Goal: Task Accomplishment & Management: Manage account settings

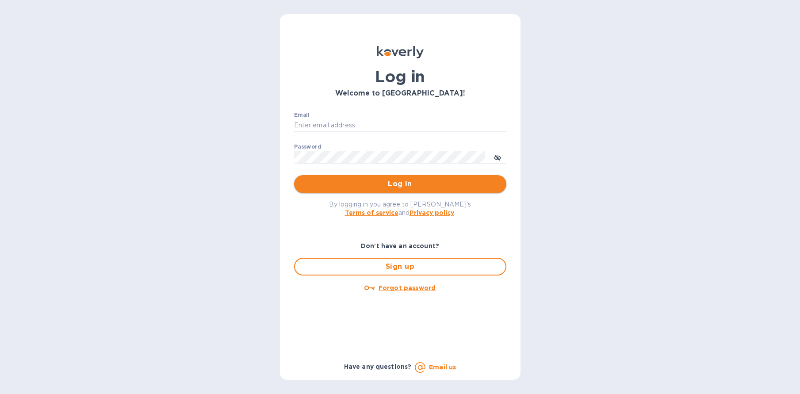
type input "marcus@langschwander.com"
click at [375, 185] on span "Log in" at bounding box center [400, 184] width 198 height 11
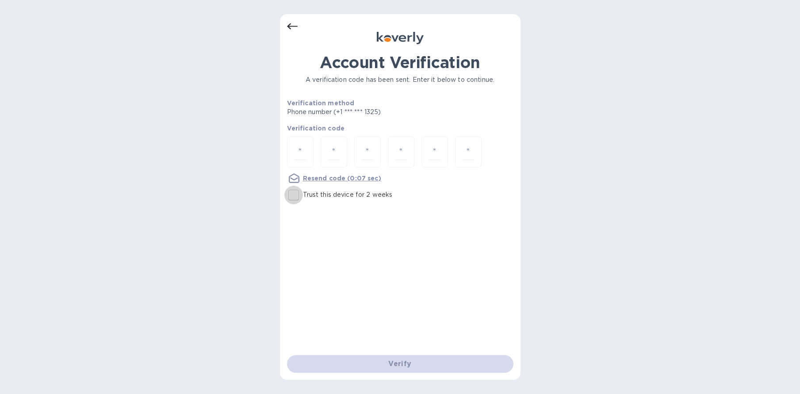
click at [294, 193] on input "Trust this device for 2 weeks" at bounding box center [293, 195] width 19 height 19
checkbox input "true"
click at [290, 195] on input "Trust this device for 2 weeks" at bounding box center [293, 195] width 19 height 19
checkbox input "true"
click at [306, 151] on div at bounding box center [300, 151] width 27 height 31
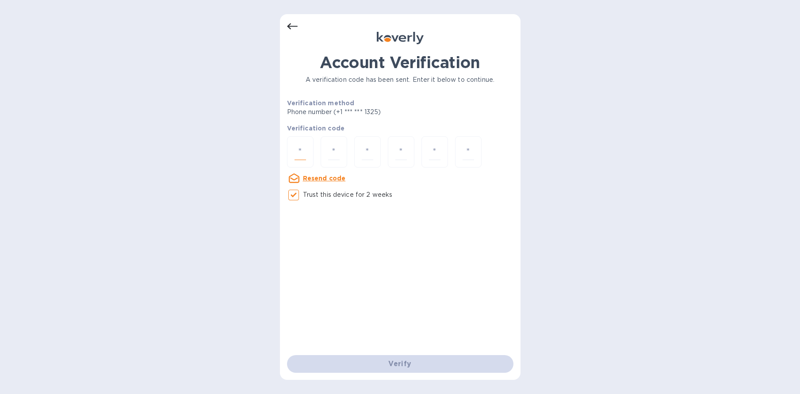
type input "3"
type input "8"
type input "6"
type input "7"
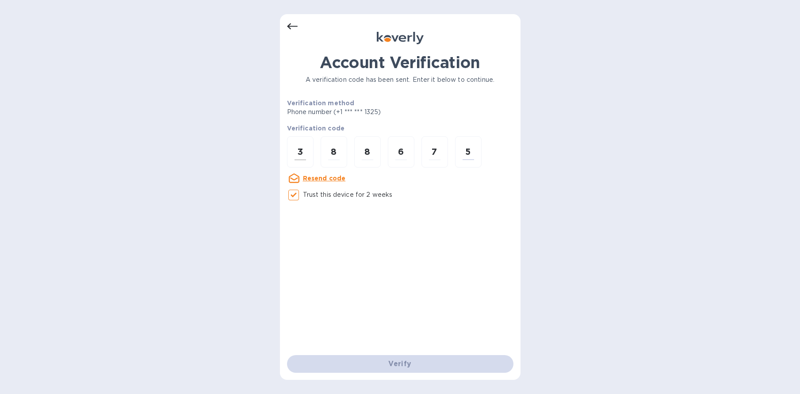
type input "5"
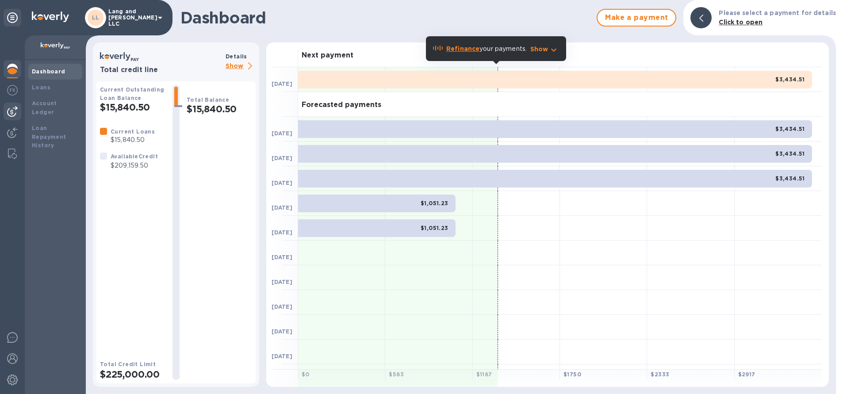
click at [13, 113] on img at bounding box center [12, 111] width 11 height 11
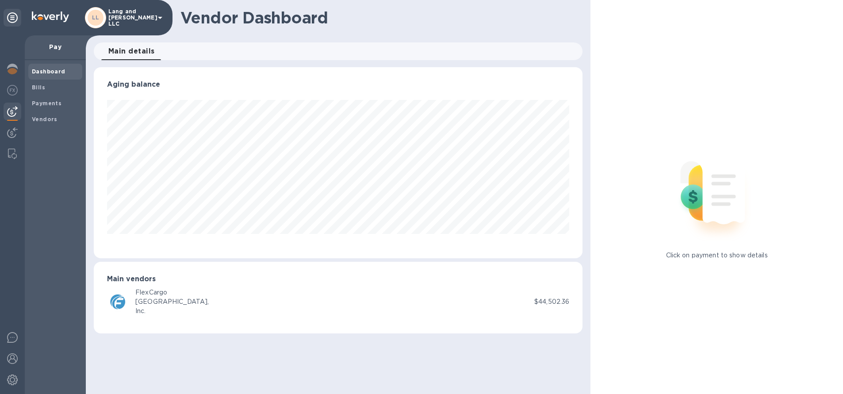
scroll to position [191, 489]
click at [54, 47] on p "Pay" at bounding box center [55, 46] width 47 height 9
click at [122, 51] on span "Main details 0" at bounding box center [131, 51] width 46 height 12
click at [46, 119] on b "Vendors" at bounding box center [45, 119] width 26 height 7
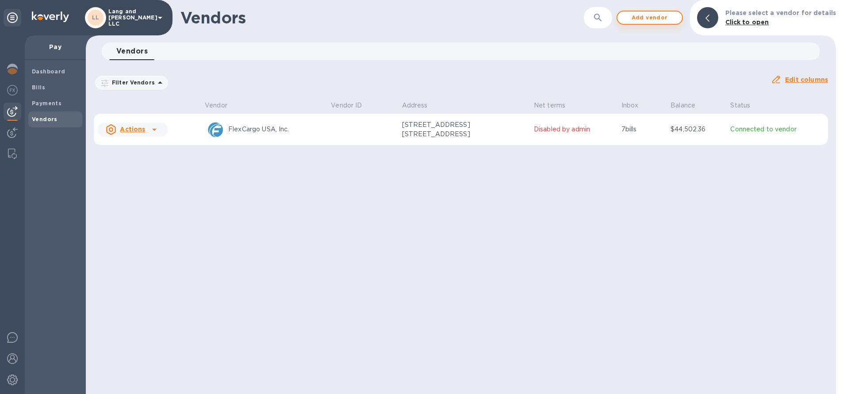
click at [650, 20] on span "Add vendor" at bounding box center [649, 17] width 50 height 11
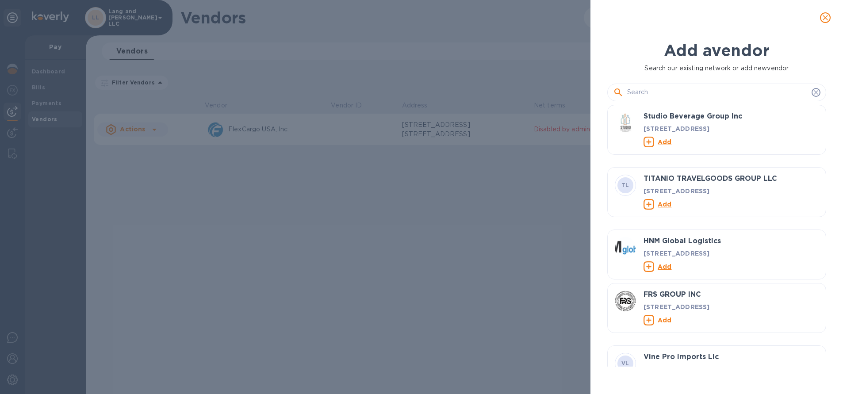
click at [639, 91] on input "text" at bounding box center [717, 92] width 181 height 13
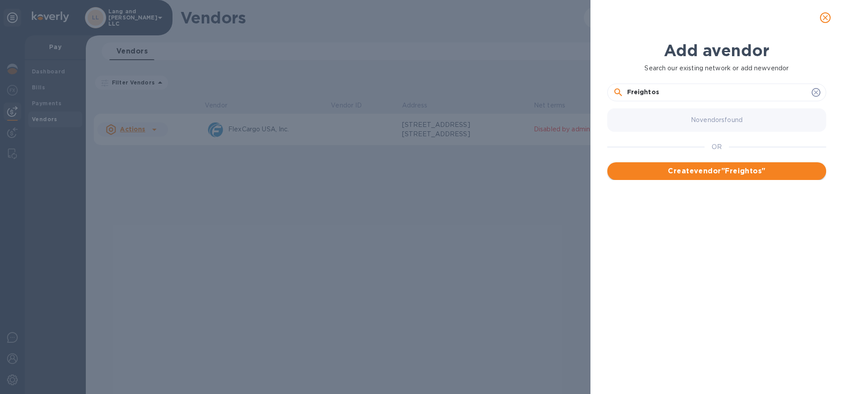
type input "Freightos"
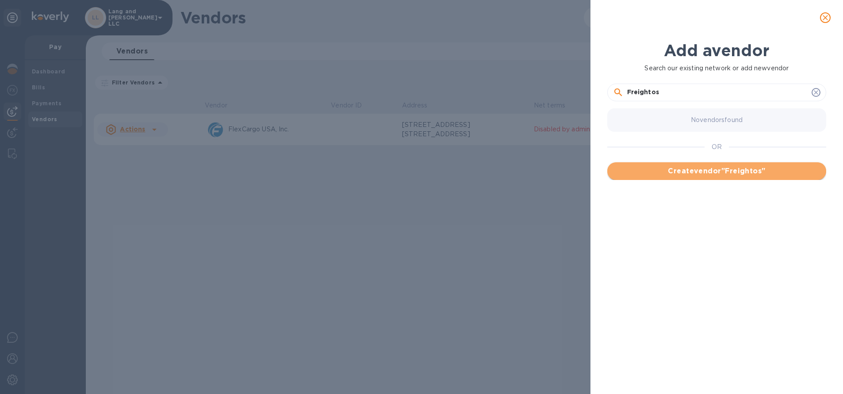
click at [706, 167] on span "Create vendor " Freightos "" at bounding box center [716, 171] width 205 height 11
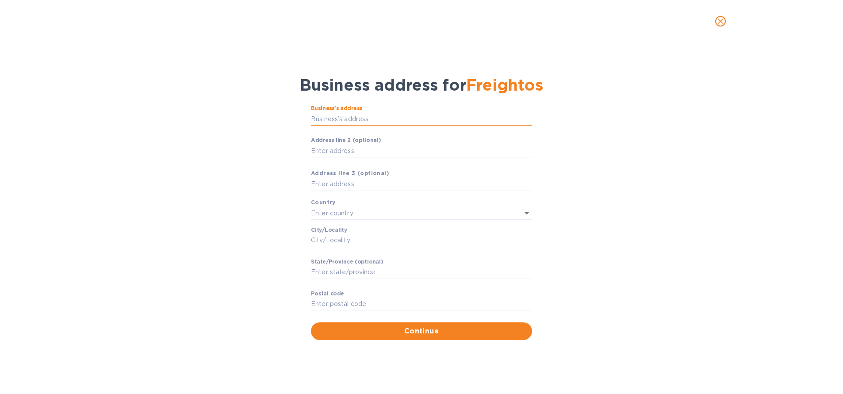
click at [335, 115] on input "Business’s аddress" at bounding box center [421, 118] width 221 height 13
click at [333, 146] on input "Аddress line 2 (optional)" at bounding box center [421, 150] width 221 height 13
click at [333, 184] on input "text" at bounding box center [421, 184] width 221 height 13
click at [330, 215] on input "text" at bounding box center [409, 213] width 196 height 13
drag, startPoint x: 268, startPoint y: 195, endPoint x: 295, endPoint y: 224, distance: 39.4
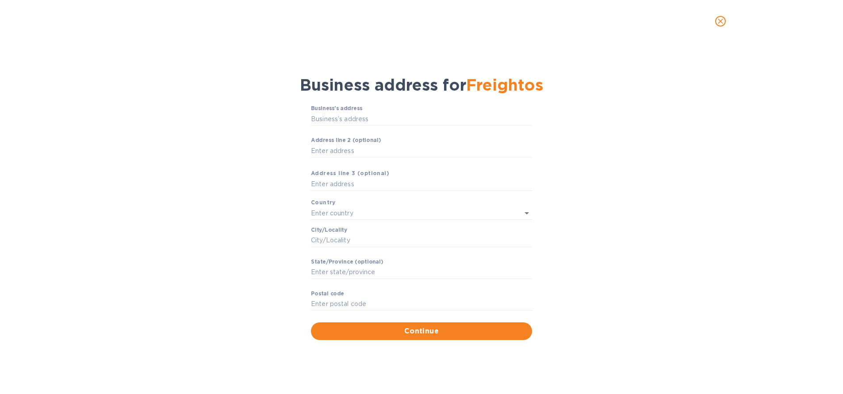
click at [268, 195] on div "Business’s аddress ​ Аddress line 2 (optional) ​ Аddress line 3 (optional) Coun…" at bounding box center [421, 222] width 820 height 245
click at [335, 241] on input "Сity/Locаlity" at bounding box center [421, 240] width 221 height 13
click at [719, 23] on icon "close" at bounding box center [720, 21] width 9 height 9
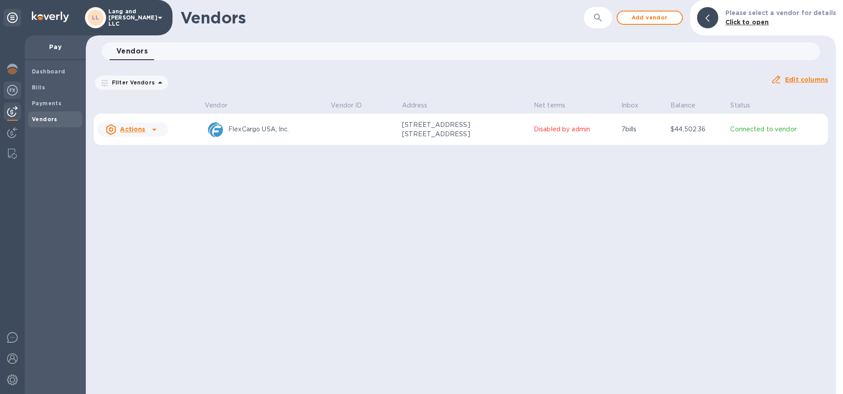
click at [10, 89] on img at bounding box center [12, 90] width 11 height 11
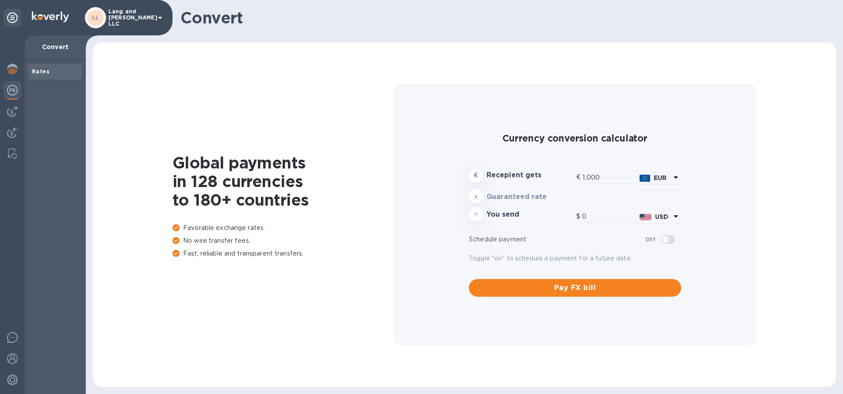
type input "1,167.11"
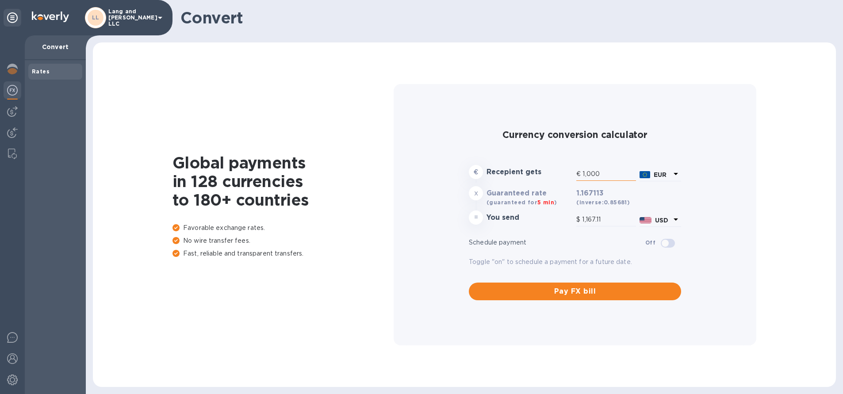
click at [615, 172] on input "1,000" at bounding box center [609, 174] width 54 height 13
click at [609, 175] on input "1,000" at bounding box center [609, 174] width 54 height 13
click at [677, 174] on icon at bounding box center [675, 173] width 11 height 11
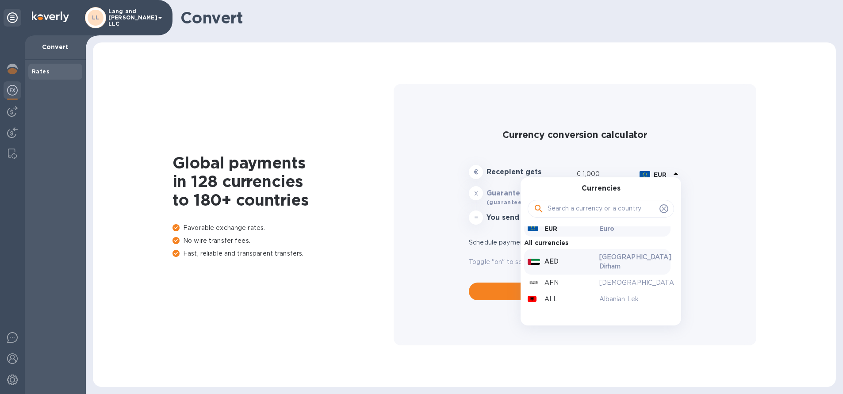
scroll to position [54, 0]
click at [560, 210] on input "text" at bounding box center [601, 208] width 108 height 13
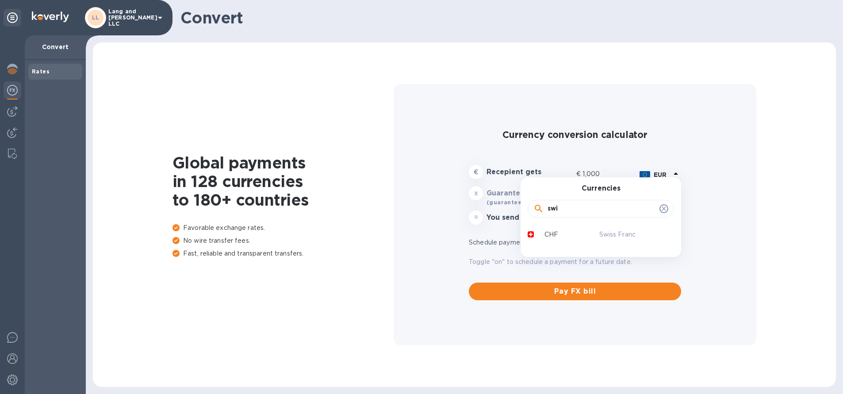
type input "swi"
click at [552, 236] on p "CHF" at bounding box center [551, 234] width 14 height 9
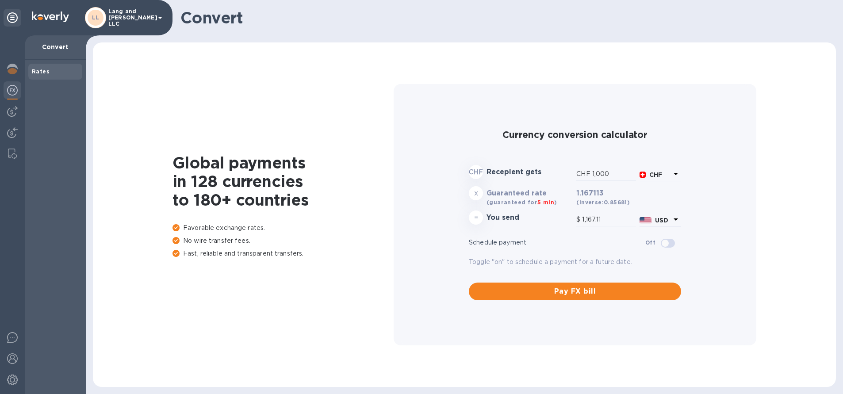
type input "1,242.98"
click at [585, 219] on input "1,242.98" at bounding box center [609, 219] width 54 height 13
click at [590, 218] on input "1,242.98" at bounding box center [609, 219] width 54 height 13
click at [590, 219] on input "1,242.98" at bounding box center [609, 219] width 54 height 13
click at [590, 218] on input "1,242.98" at bounding box center [609, 219] width 54 height 13
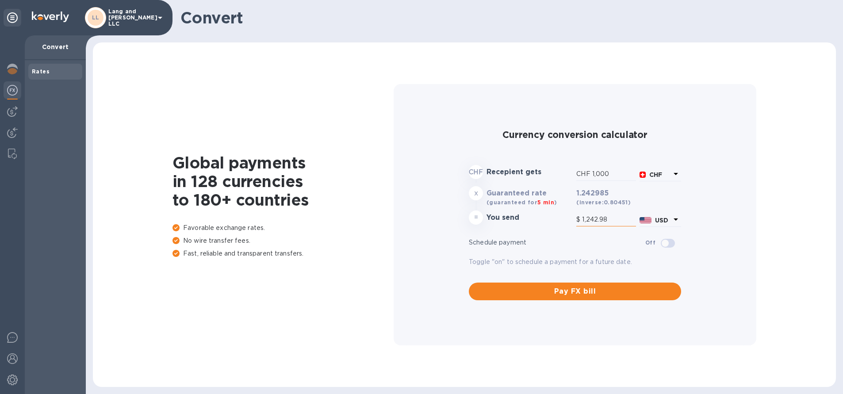
type input "0.8"
type input "1"
type input "8.05"
type input "10"
type input "80.45"
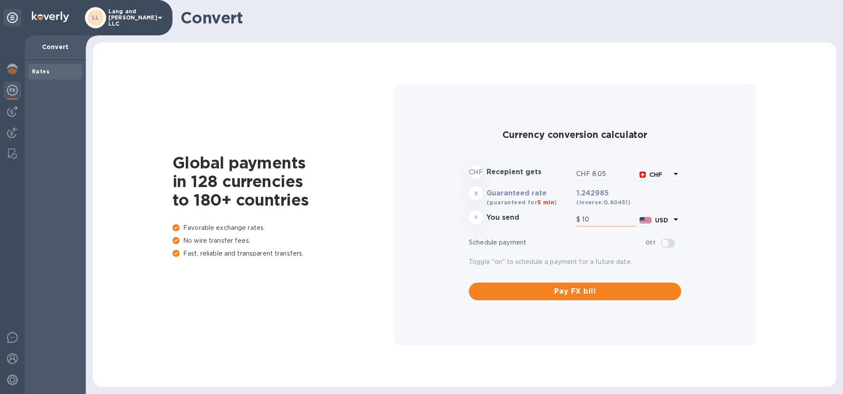
type input "100"
type input "804.51"
type input "1,000"
click at [13, 69] on img at bounding box center [12, 69] width 11 height 11
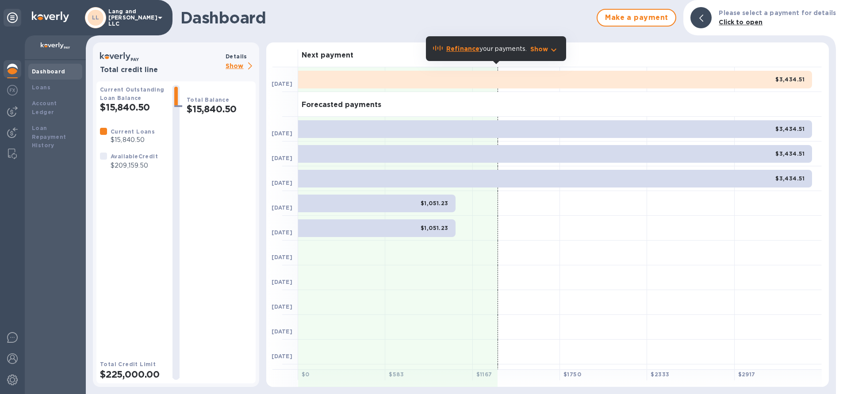
click at [232, 63] on p "Show" at bounding box center [241, 66] width 30 height 11
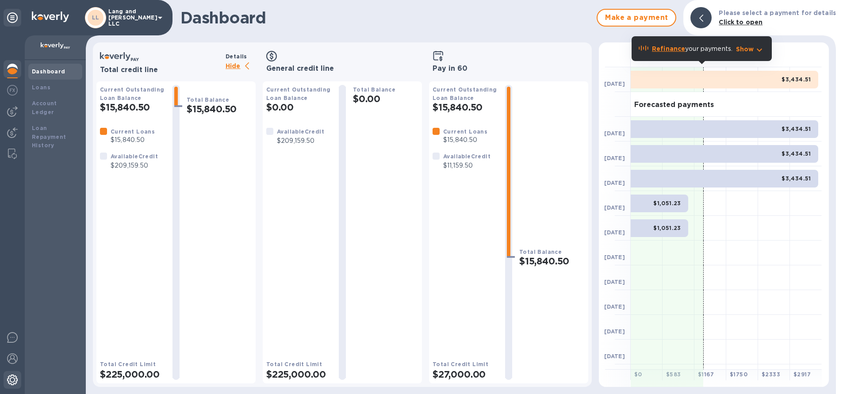
click at [15, 381] on img at bounding box center [12, 380] width 11 height 11
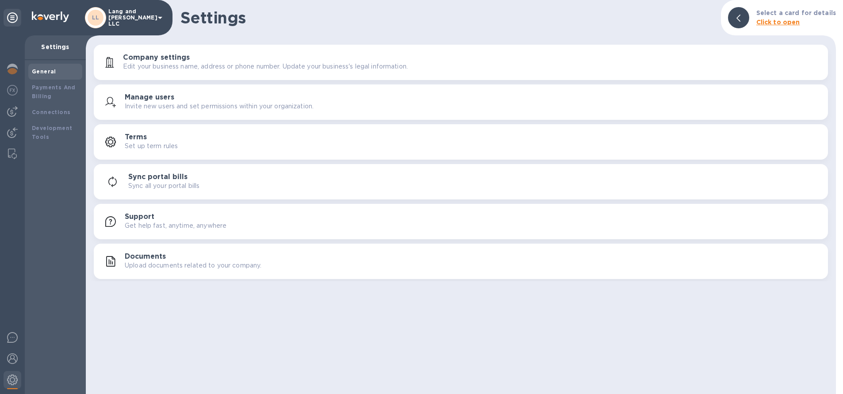
click at [144, 267] on p "Upload documents related to your company." at bounding box center [193, 265] width 137 height 9
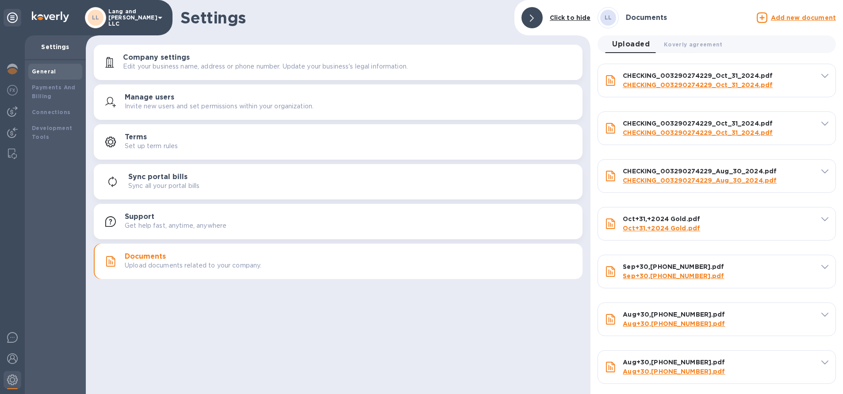
click at [789, 19] on u "Add new document" at bounding box center [803, 17] width 65 height 7
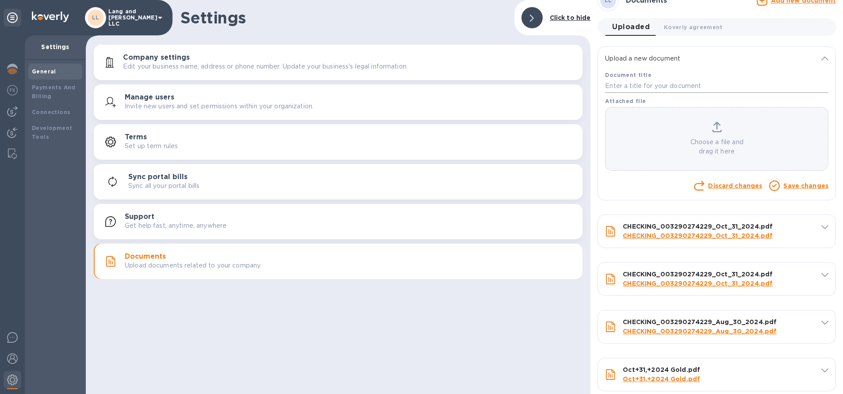
scroll to position [20, 0]
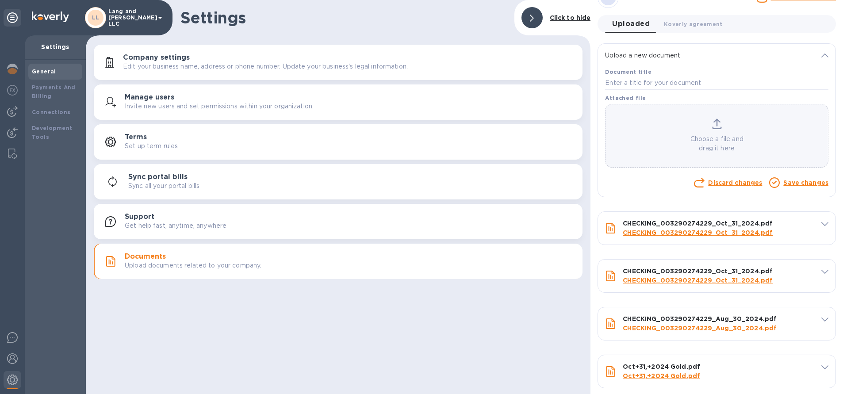
click at [37, 71] on b "General" at bounding box center [44, 71] width 24 height 7
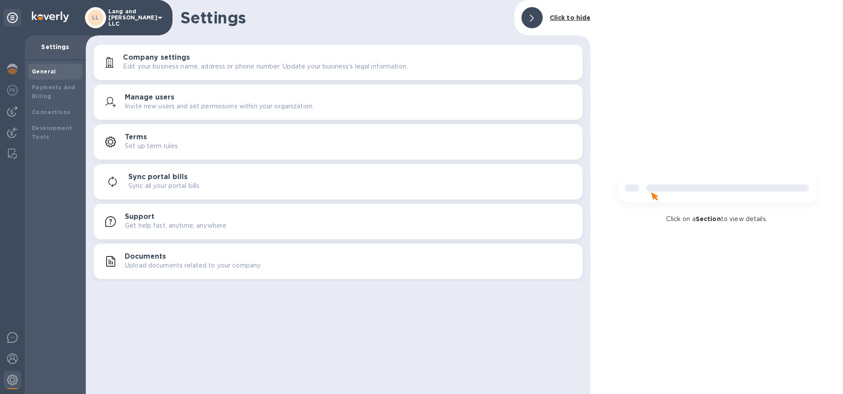
click at [532, 14] on span at bounding box center [532, 18] width 4 height 8
